Goal: Task Accomplishment & Management: Complete application form

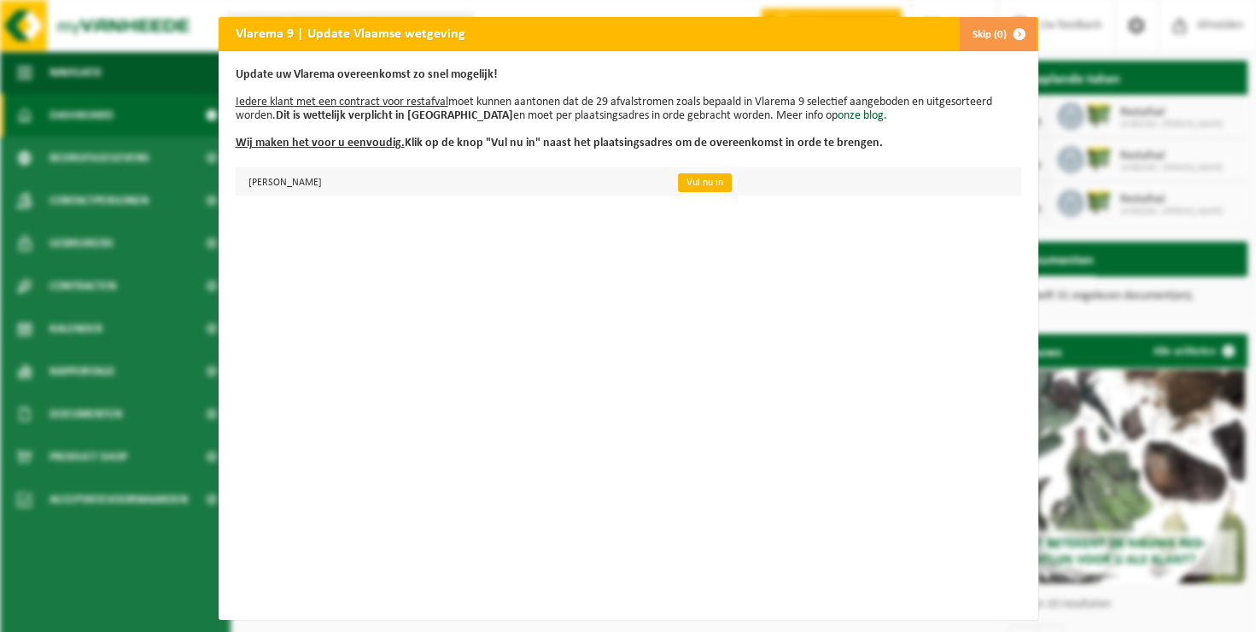
click at [732, 180] on link "Vul nu in" at bounding box center [705, 182] width 54 height 19
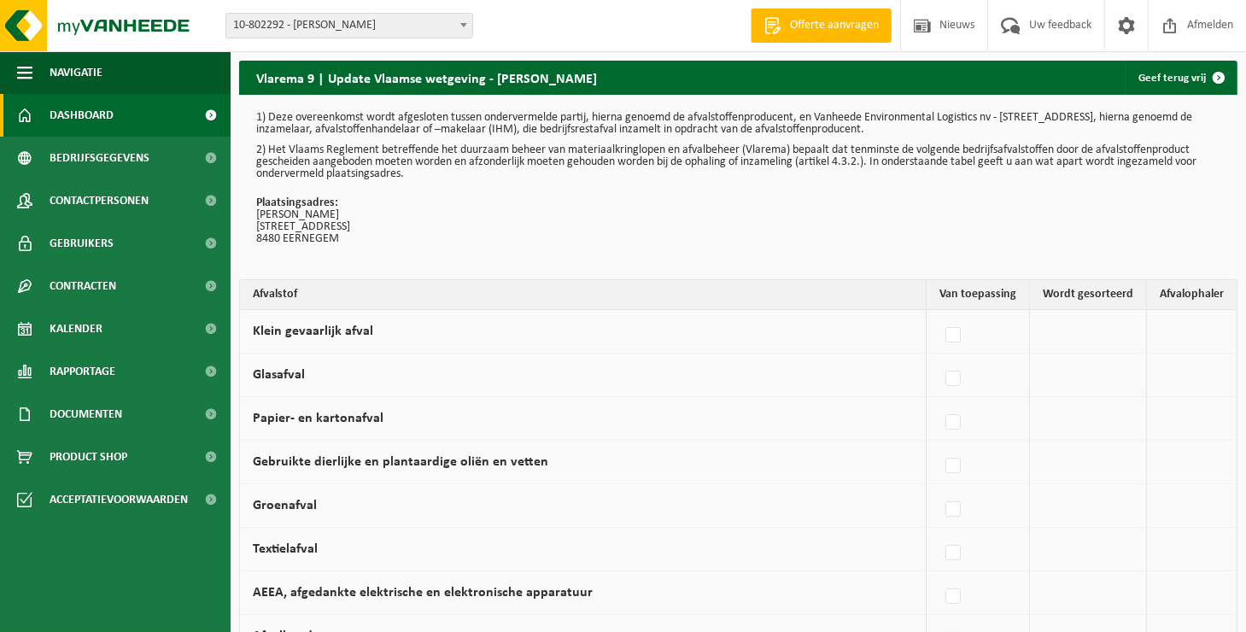
click at [109, 128] on span "Dashboard" at bounding box center [82, 115] width 64 height 43
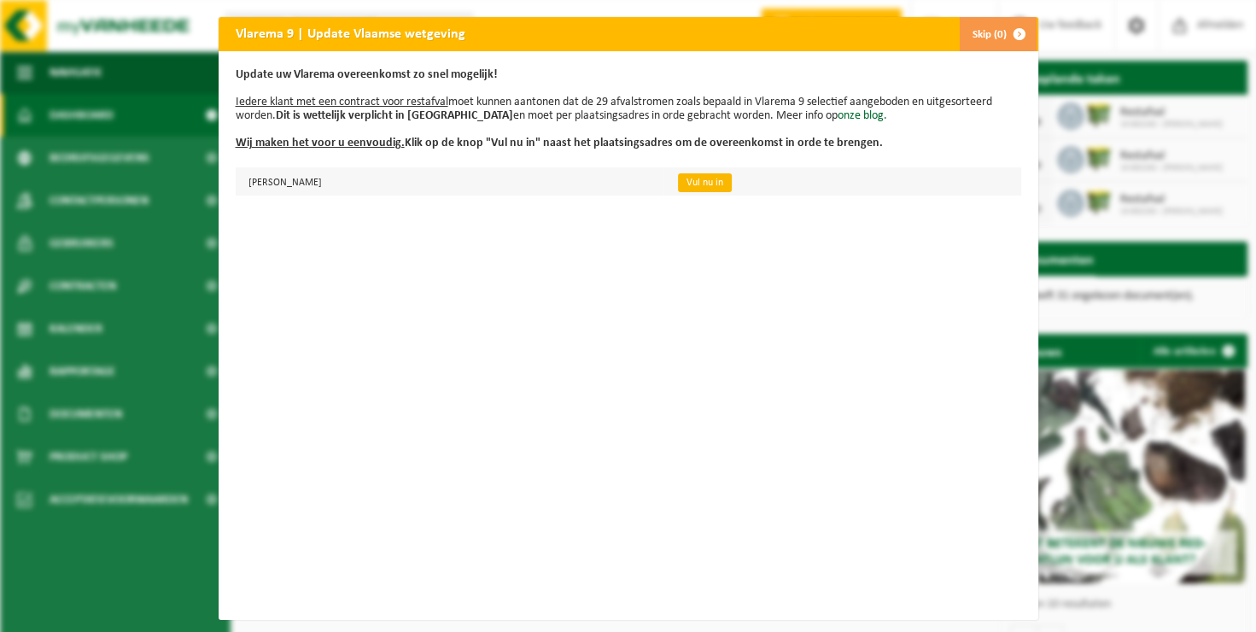
click at [732, 190] on link "Vul nu in" at bounding box center [705, 182] width 54 height 19
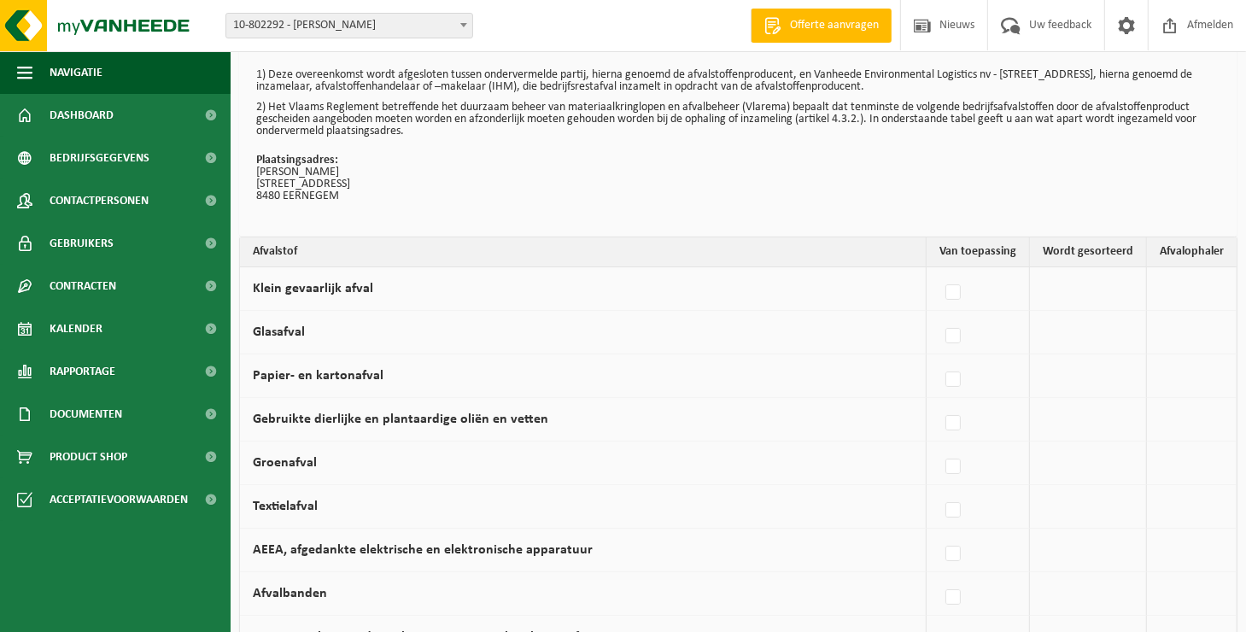
scroll to position [65, 0]
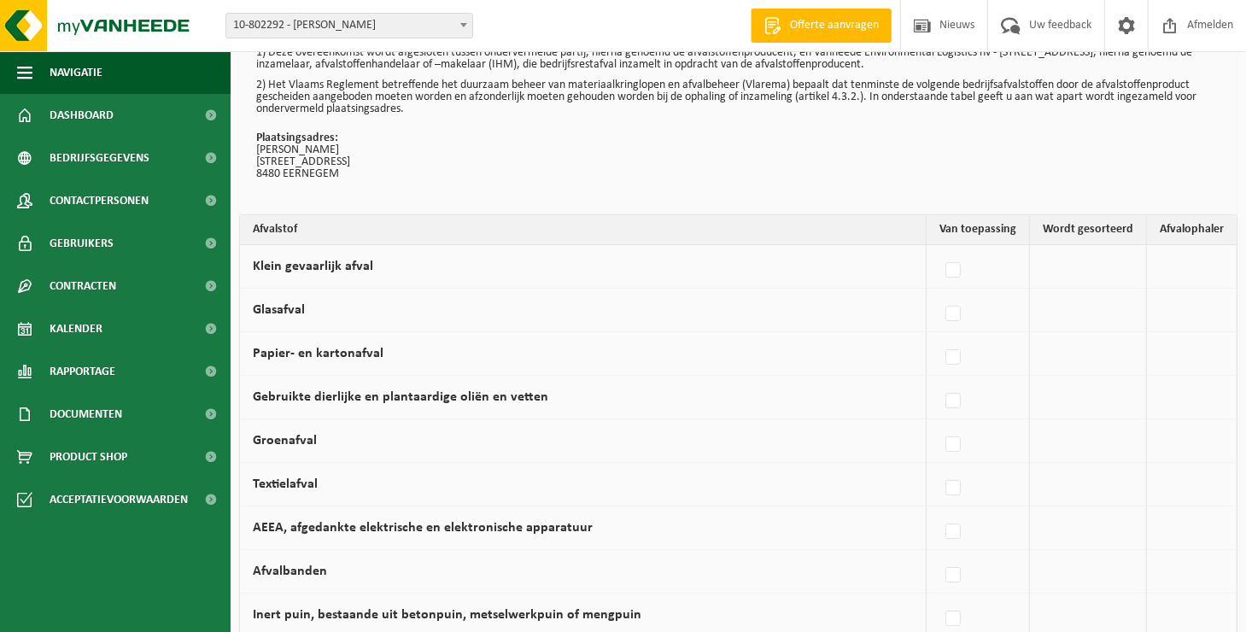
click at [1067, 312] on td at bounding box center [1088, 311] width 117 height 44
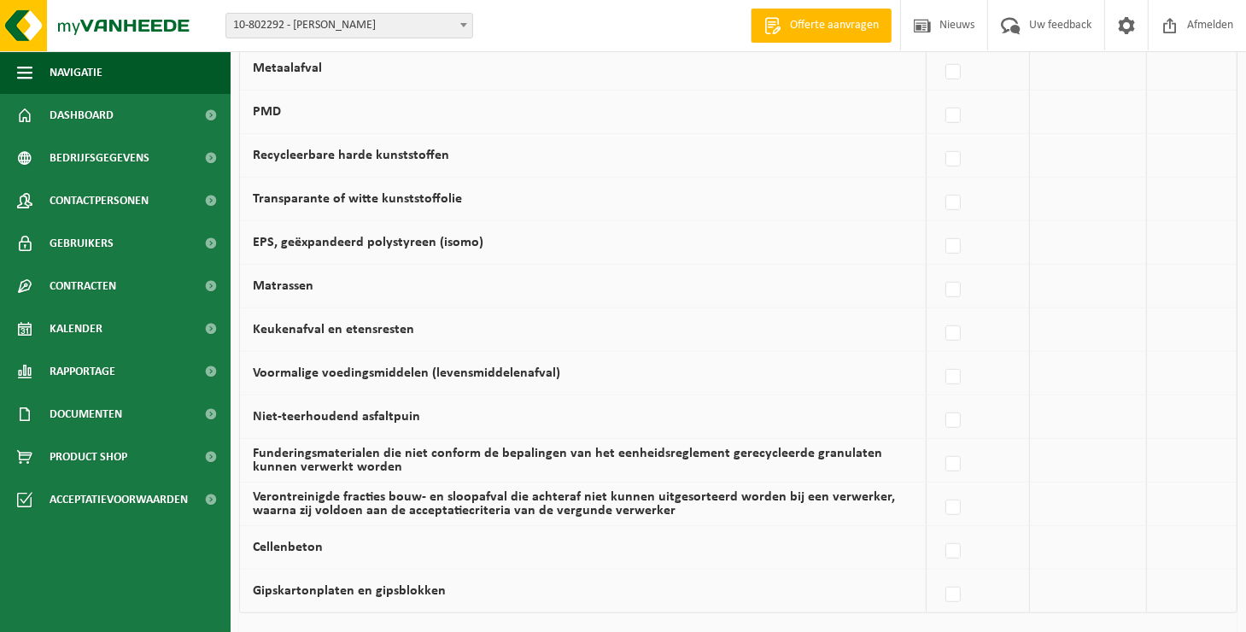
scroll to position [893, 0]
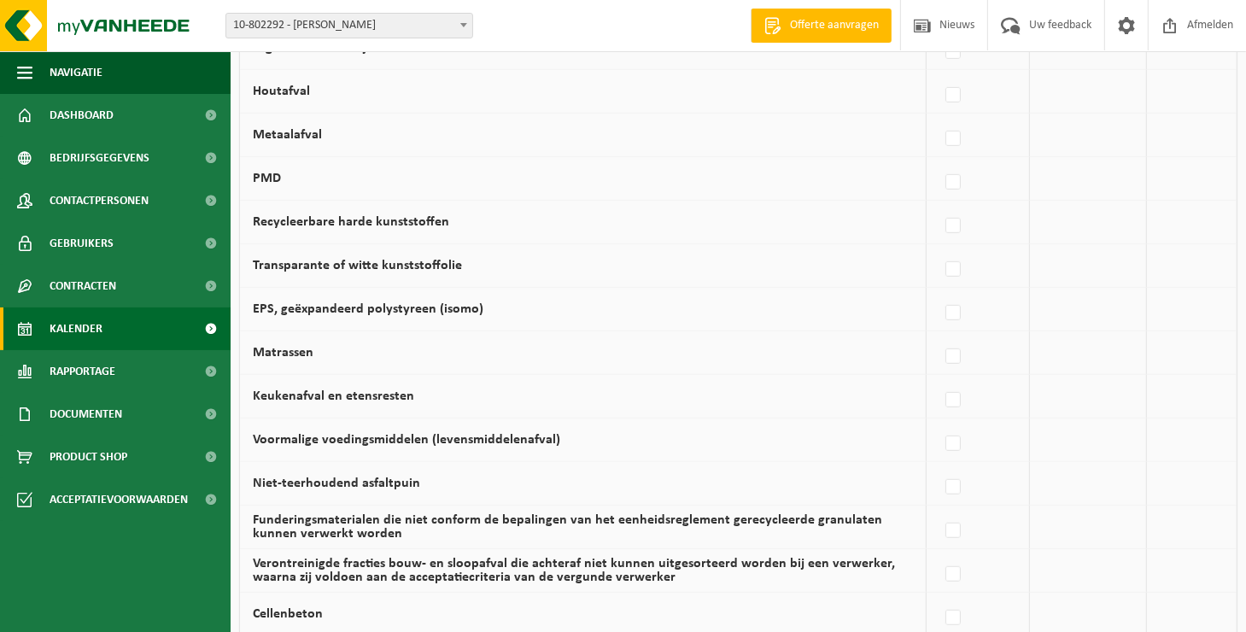
click at [58, 332] on span "Kalender" at bounding box center [76, 328] width 53 height 43
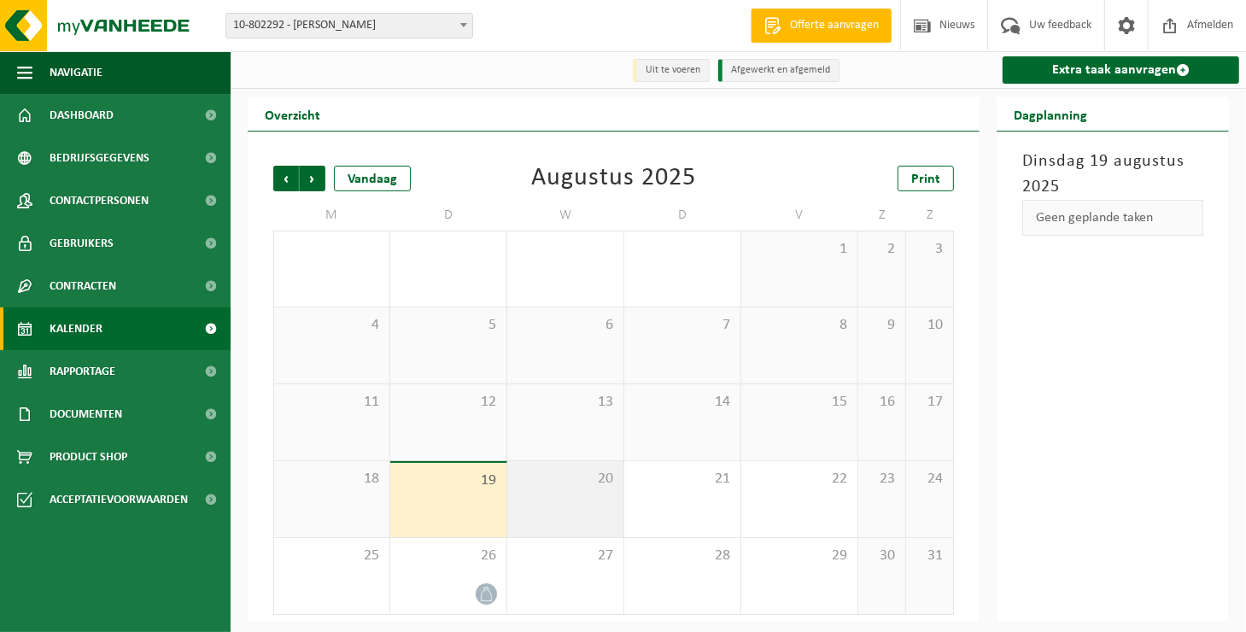
click at [579, 493] on div "20" at bounding box center [565, 499] width 116 height 76
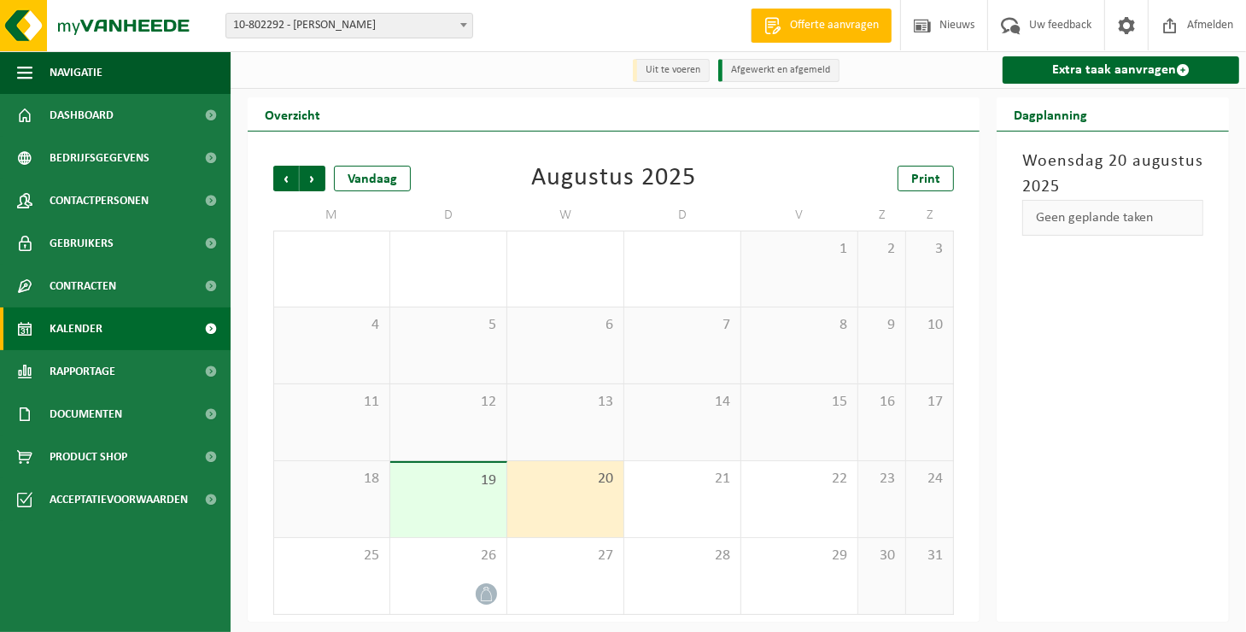
click at [400, 481] on span "19" at bounding box center [448, 480] width 99 height 19
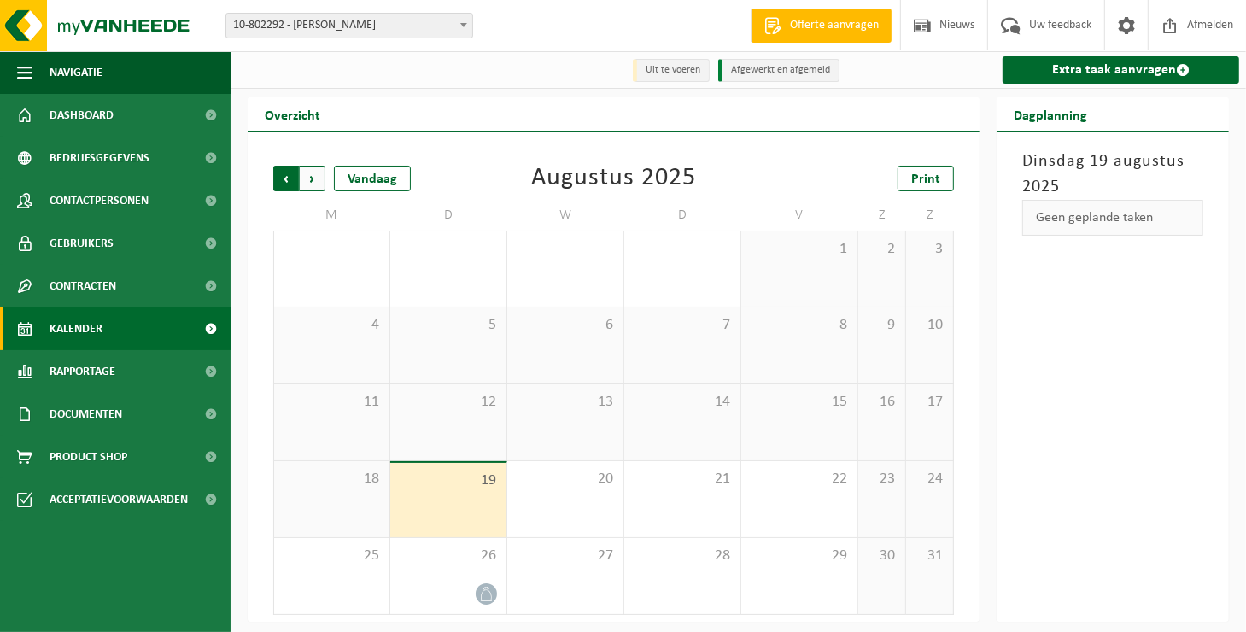
click at [317, 184] on span "Volgende" at bounding box center [313, 179] width 26 height 26
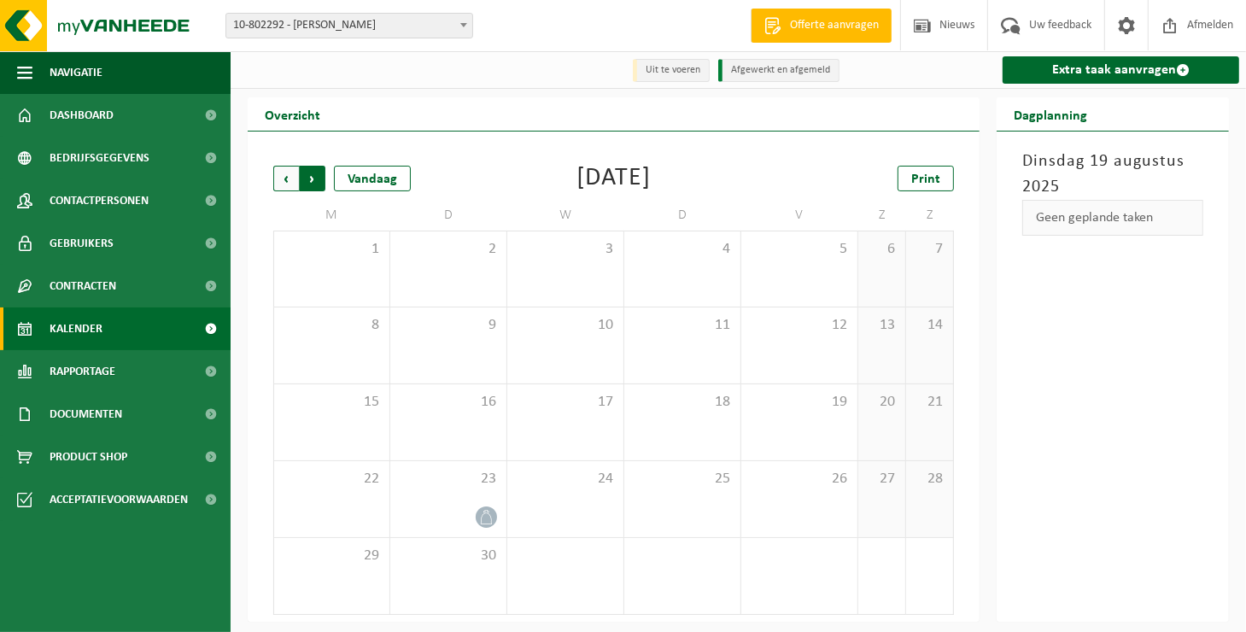
click at [284, 179] on span "Vorige" at bounding box center [286, 179] width 26 height 26
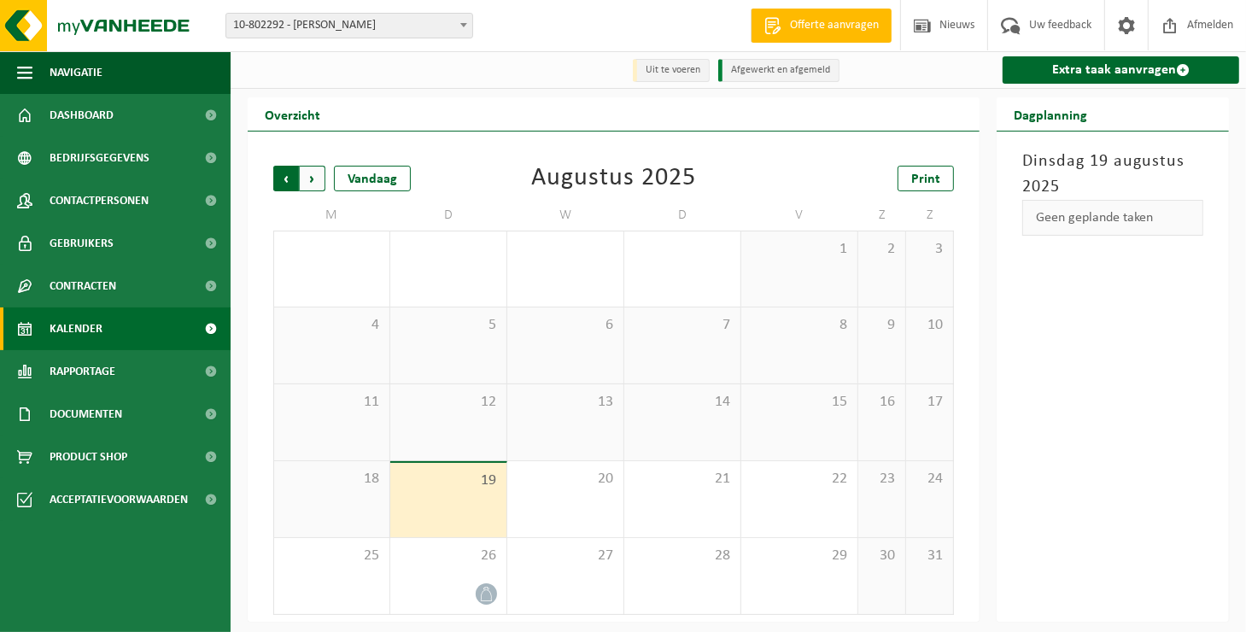
click at [309, 177] on span "Volgende" at bounding box center [313, 179] width 26 height 26
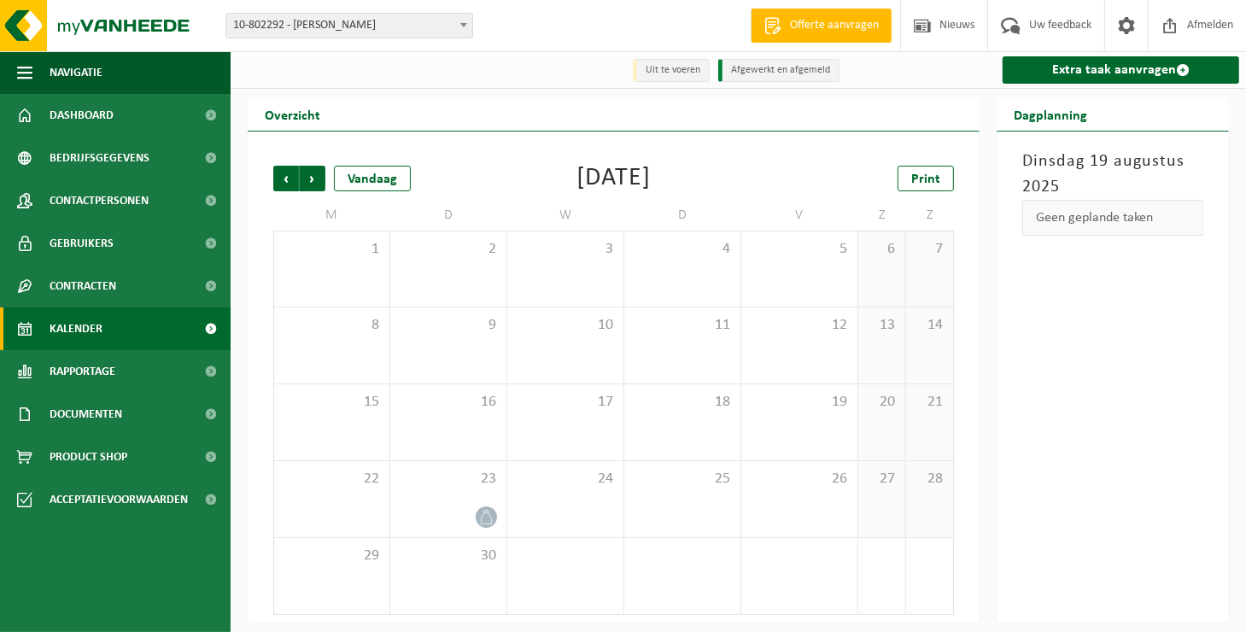
click at [309, 177] on span "Volgende" at bounding box center [313, 179] width 26 height 26
click at [289, 179] on span "Vorige" at bounding box center [286, 179] width 26 height 26
click at [310, 184] on span "Volgende" at bounding box center [313, 179] width 26 height 26
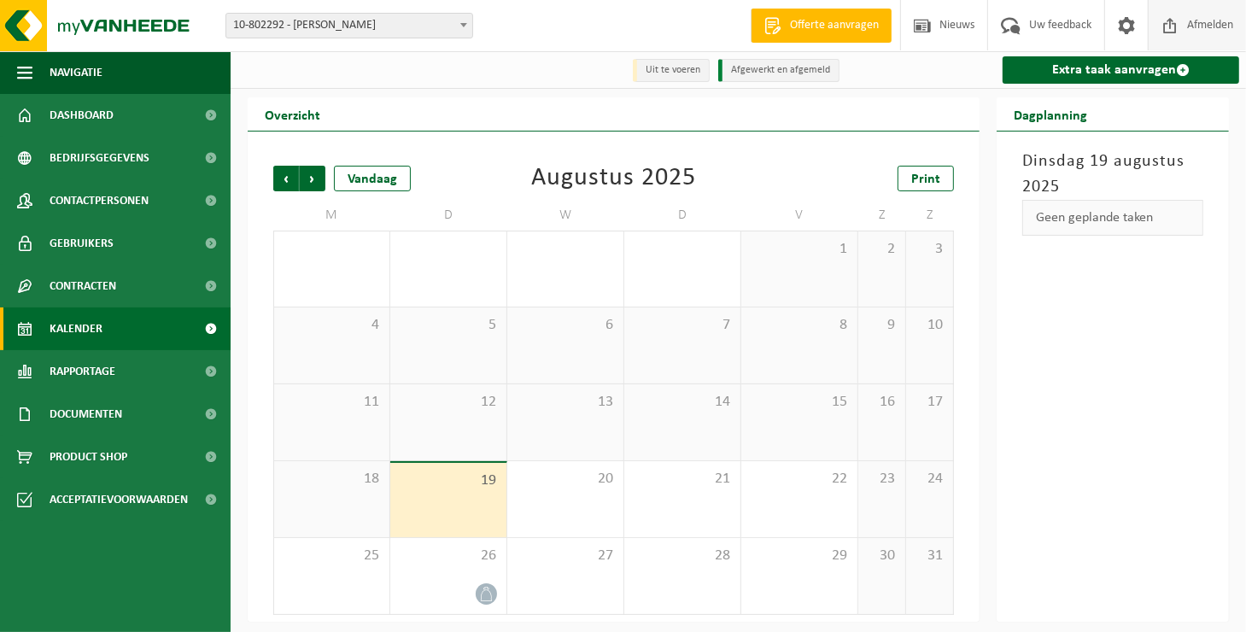
click at [1211, 27] on span "Afmelden" at bounding box center [1209, 25] width 55 height 50
